Goal: Find specific page/section: Find specific page/section

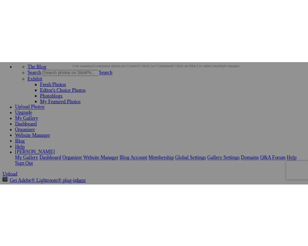
scroll to position [12, 0]
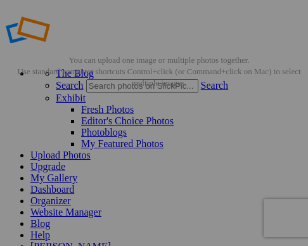
drag, startPoint x: 202, startPoint y: 23, endPoint x: 185, endPoint y: -4, distance: 31.9
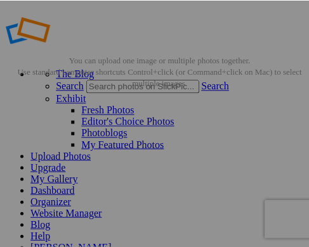
scroll to position [0, 0]
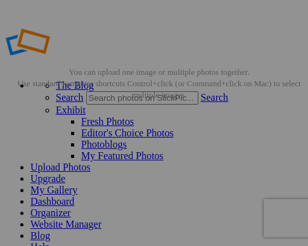
drag, startPoint x: 127, startPoint y: 41, endPoint x: 103, endPoint y: -6, distance: 52.5
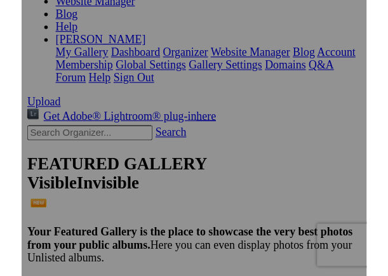
scroll to position [260, 0]
